Goal: Check status: Check status

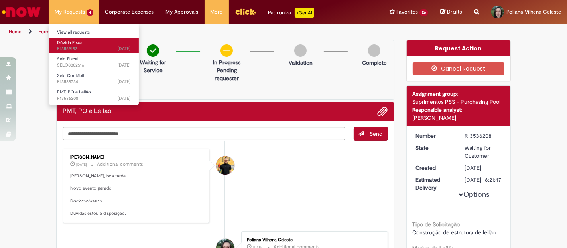
click at [73, 46] on span "[DATE][DATE][DATE] R13569183" at bounding box center [94, 48] width 74 height 6
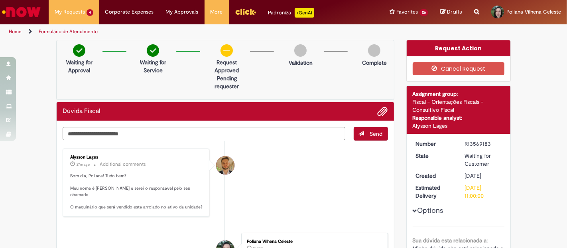
click at [281, 134] on textarea "Type your message here..." at bounding box center [204, 133] width 283 height 13
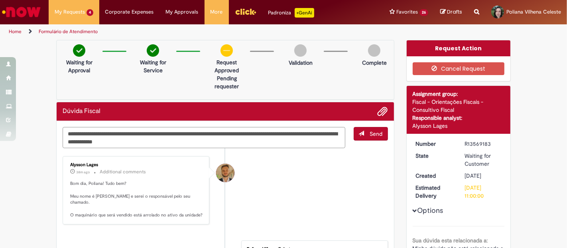
type textarea "**********"
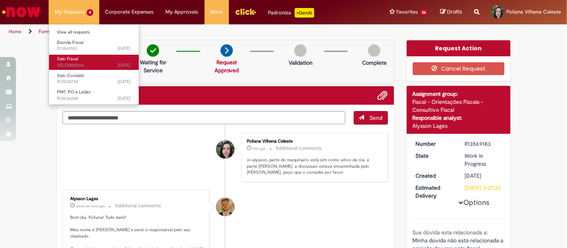
click at [79, 64] on span "[DATE][DATE][DATE] SELO0002516" at bounding box center [94, 65] width 74 height 6
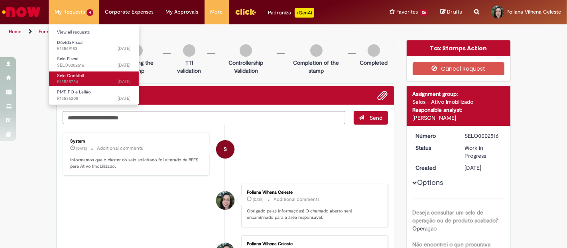
click at [77, 81] on span "[DATE][DATE][DATE] R13538734" at bounding box center [94, 82] width 74 height 6
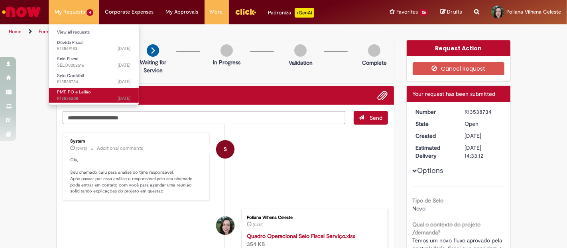
click at [78, 96] on span "[DATE][DATE][DATE] R13536208" at bounding box center [94, 98] width 74 height 6
